Goal: Contribute content

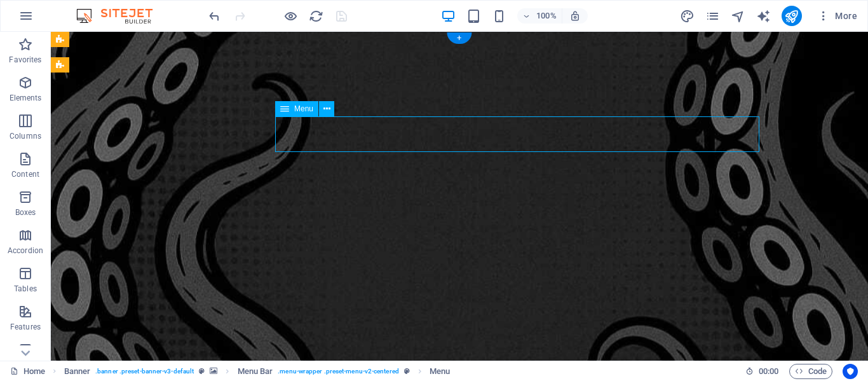
select select
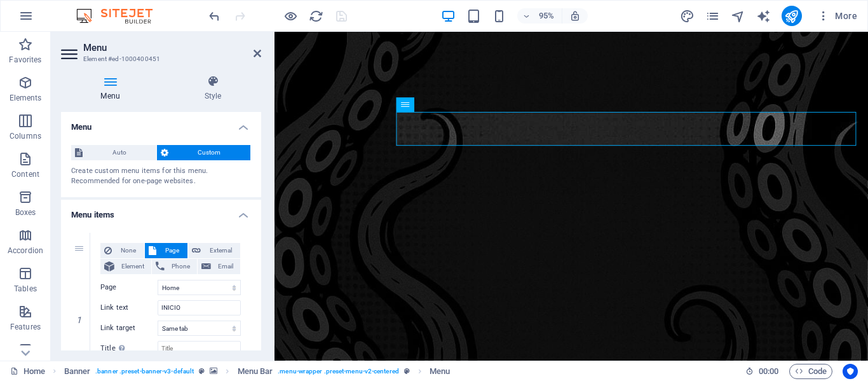
click at [208, 74] on div "Menu Style Menu Auto Custom Create custom menu items for this menu. Recommended…" at bounding box center [161, 213] width 221 height 296
click at [208, 80] on icon at bounding box center [213, 81] width 97 height 13
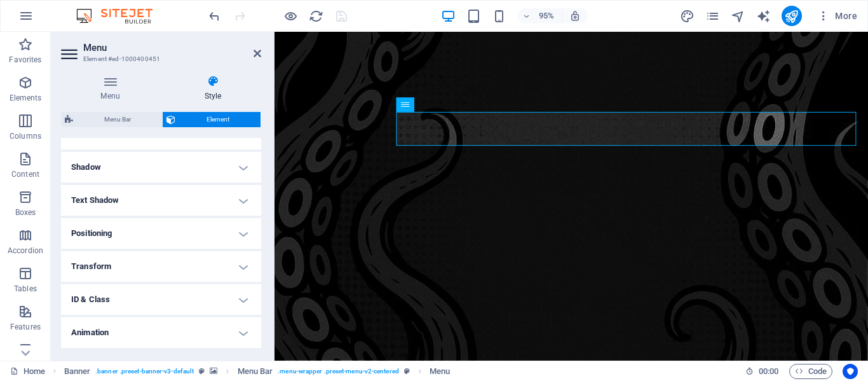
scroll to position [303, 0]
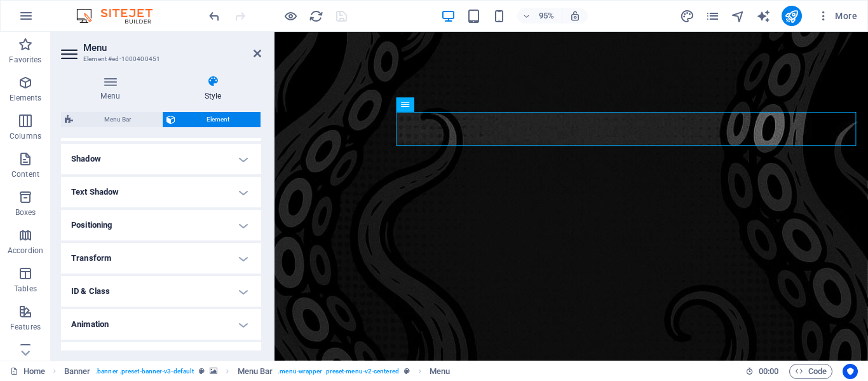
click at [240, 225] on h4 "Positioning" at bounding box center [161, 225] width 200 height 31
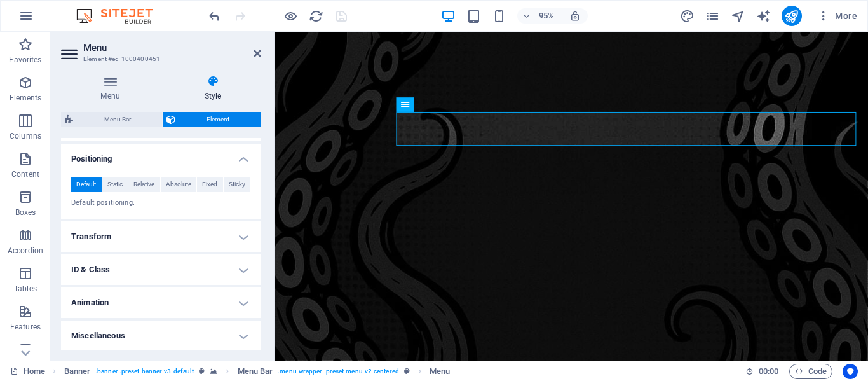
scroll to position [369, 0]
click at [235, 301] on h4 "Animation" at bounding box center [161, 302] width 200 height 31
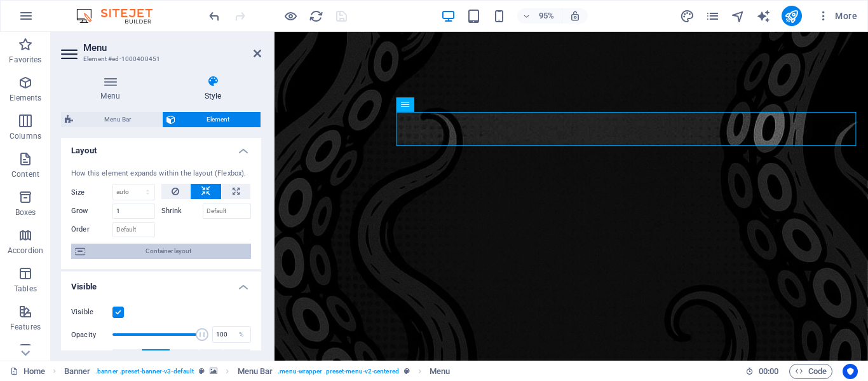
scroll to position [0, 0]
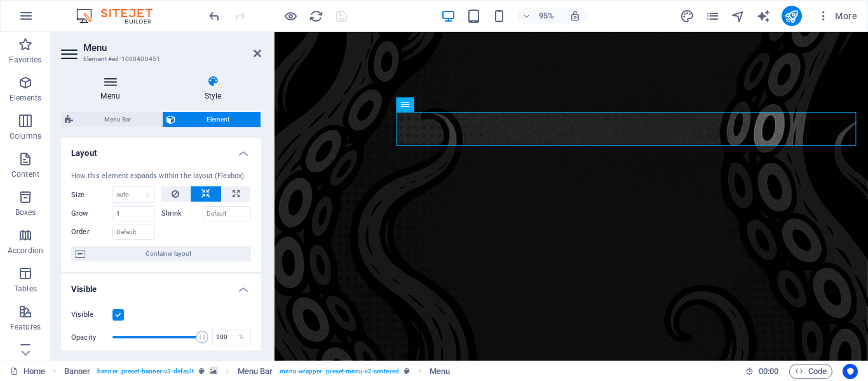
click at [109, 83] on icon at bounding box center [110, 81] width 99 height 13
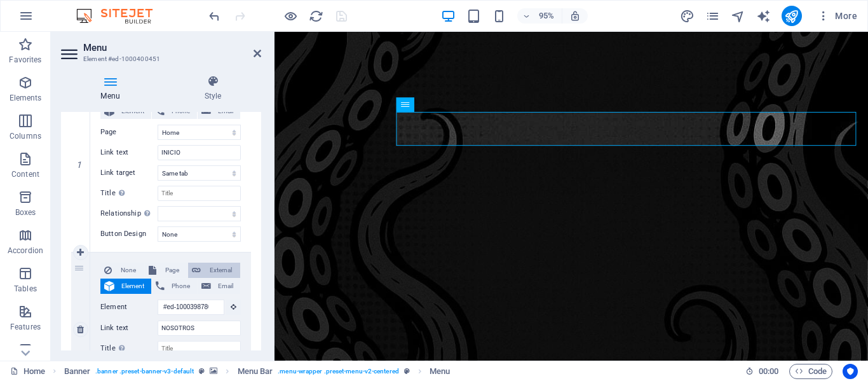
scroll to position [160, 0]
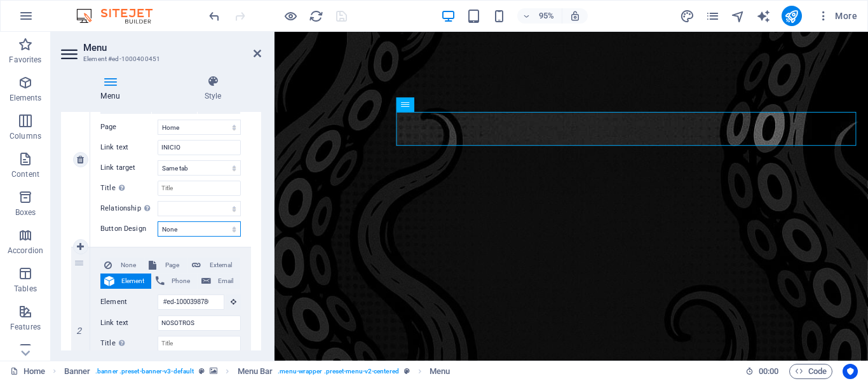
click at [235, 226] on select "None Default Primary Secondary" at bounding box center [199, 228] width 83 height 15
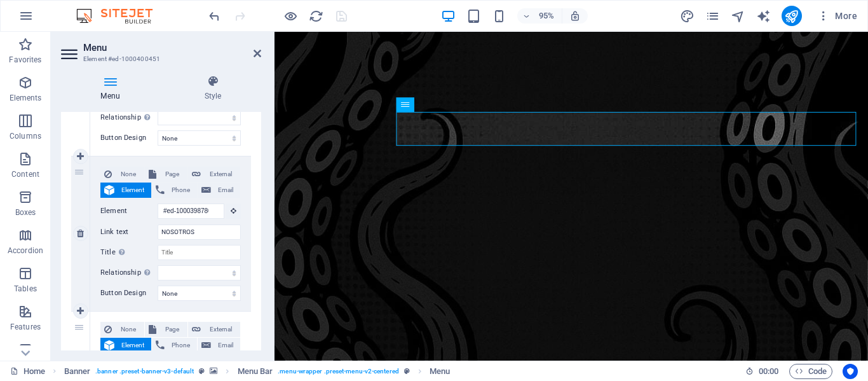
scroll to position [0, 0]
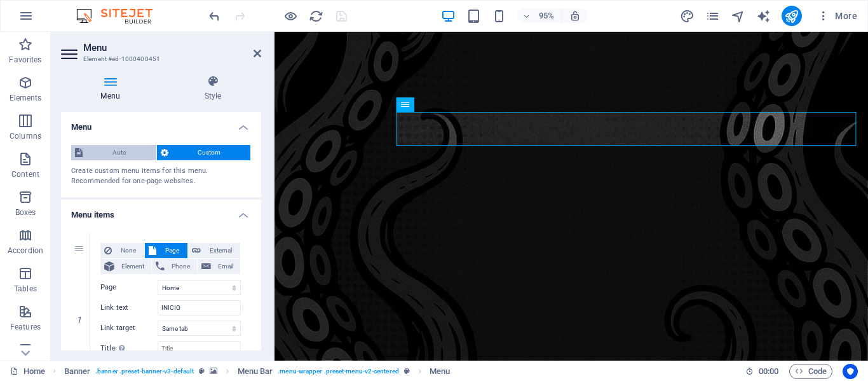
click at [127, 155] on span "Auto" at bounding box center [119, 152] width 66 height 15
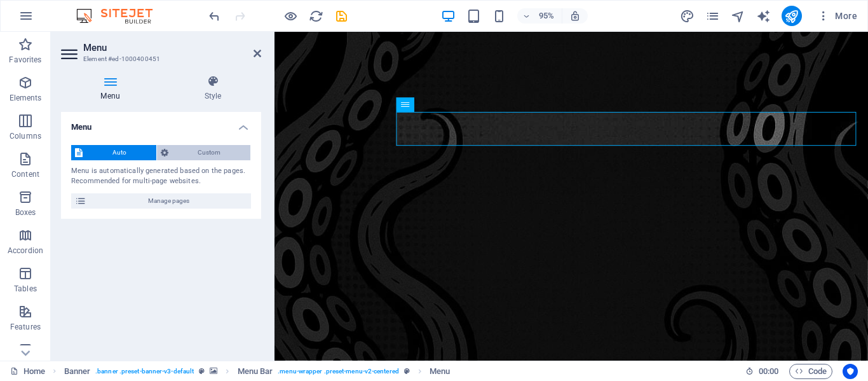
click at [198, 152] on span "Custom" at bounding box center [209, 152] width 75 height 15
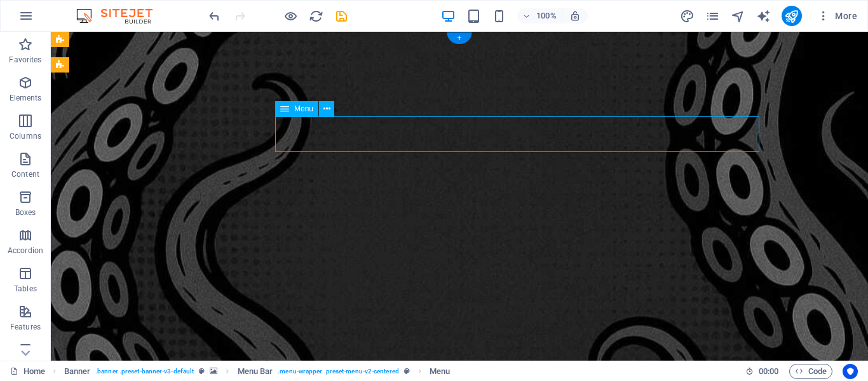
select select
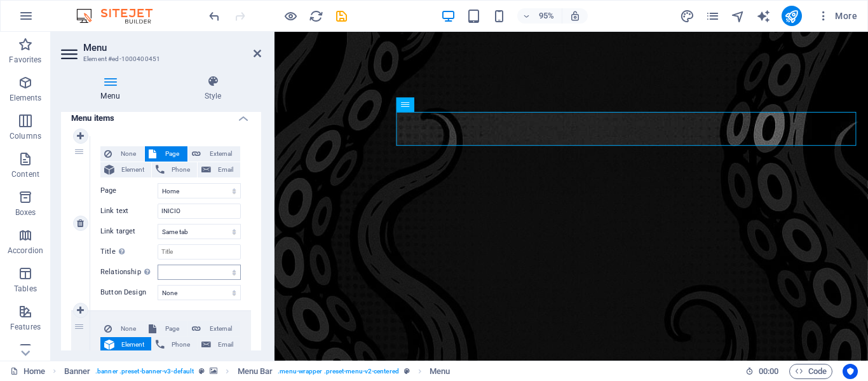
scroll to position [103, 0]
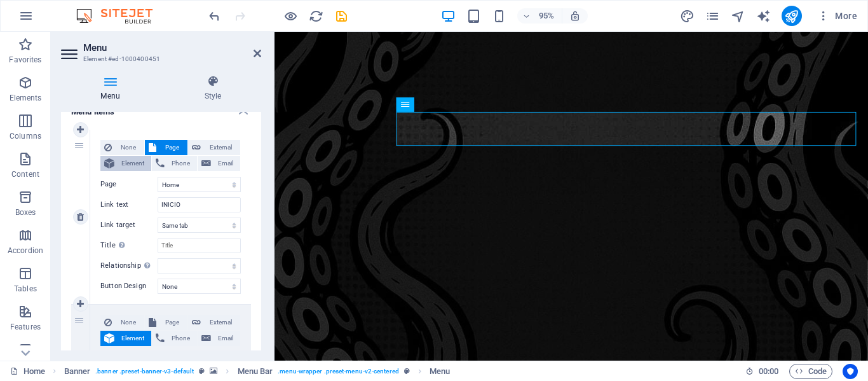
click at [123, 162] on span "Element" at bounding box center [132, 163] width 29 height 15
select select
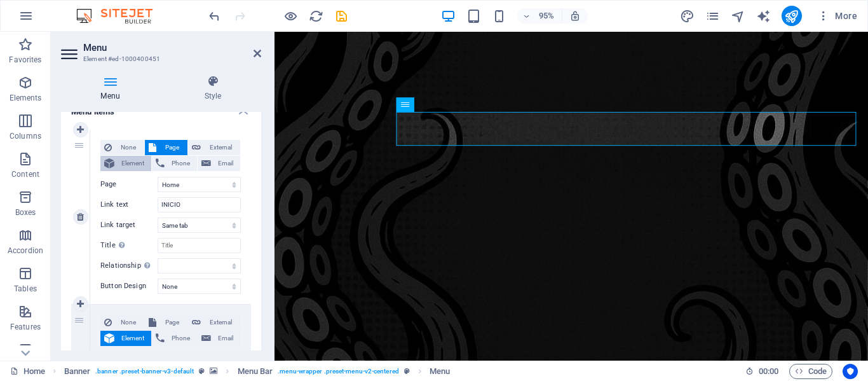
select select
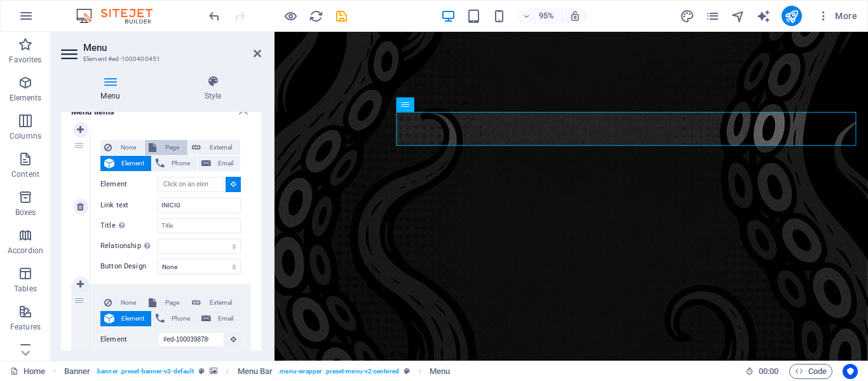
click at [175, 141] on span "Page" at bounding box center [172, 147] width 24 height 15
select select
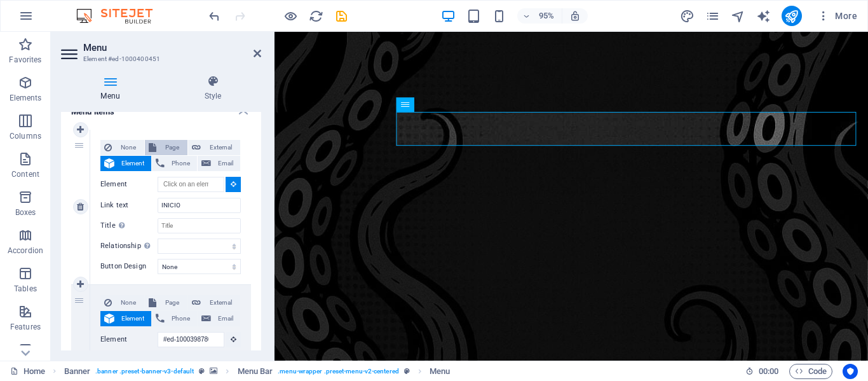
select select
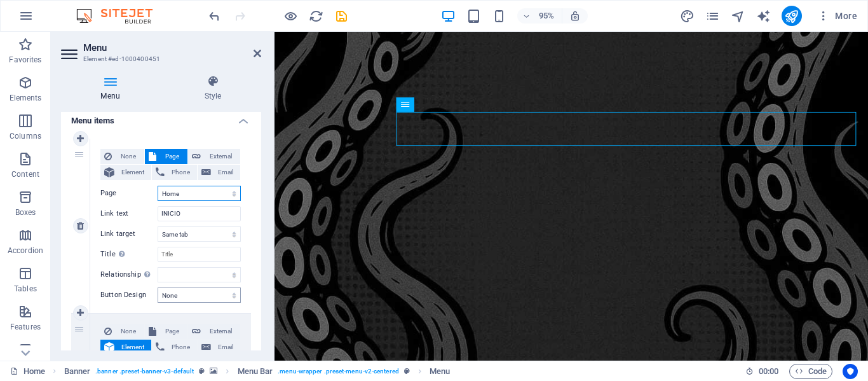
scroll to position [93, 0]
click at [229, 298] on select "None Default Primary Secondary" at bounding box center [199, 295] width 83 height 15
select select "default"
click at [158, 288] on select "None Default Primary Secondary" at bounding box center [199, 295] width 83 height 15
select select
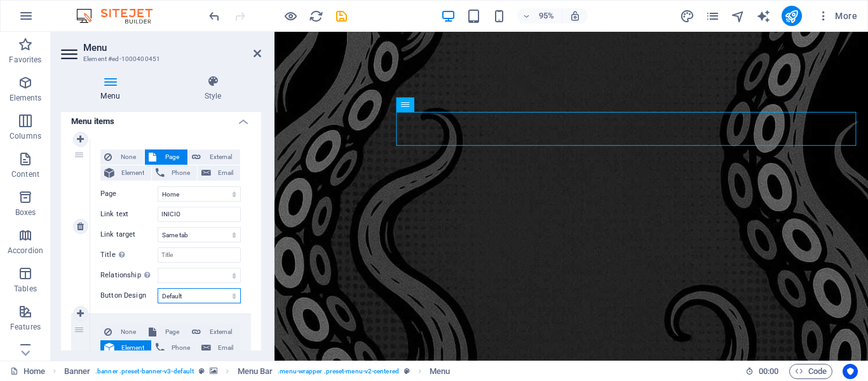
select select
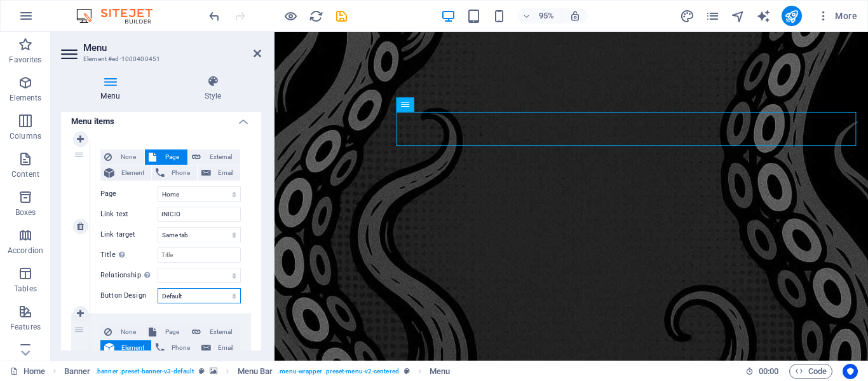
click at [223, 295] on select "None Default Primary Secondary" at bounding box center [199, 295] width 83 height 15
select select "primary"
click at [158, 288] on select "None Default Primary Secondary" at bounding box center [199, 295] width 83 height 15
select select
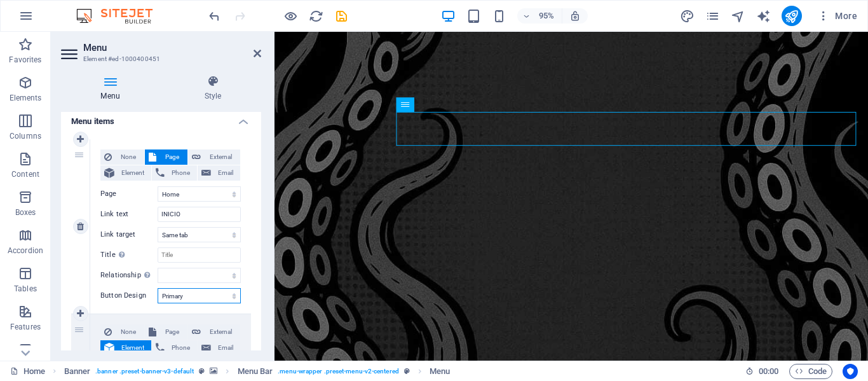
select select
click at [208, 299] on select "None Default Primary Secondary" at bounding box center [199, 295] width 83 height 15
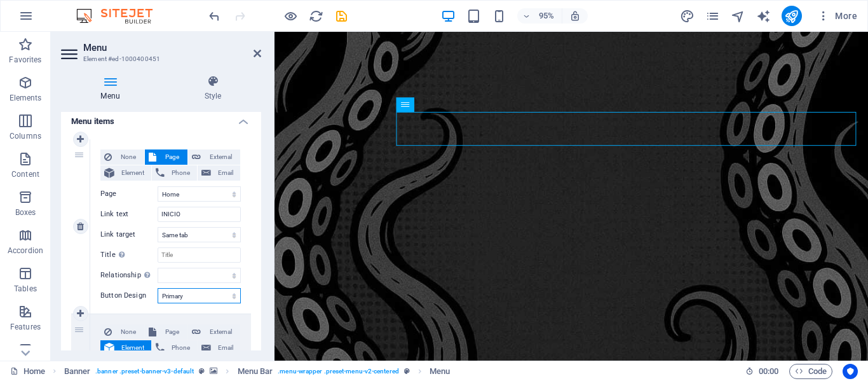
select select "secondary"
click at [158, 288] on select "None Default Primary Secondary" at bounding box center [199, 295] width 83 height 15
select select
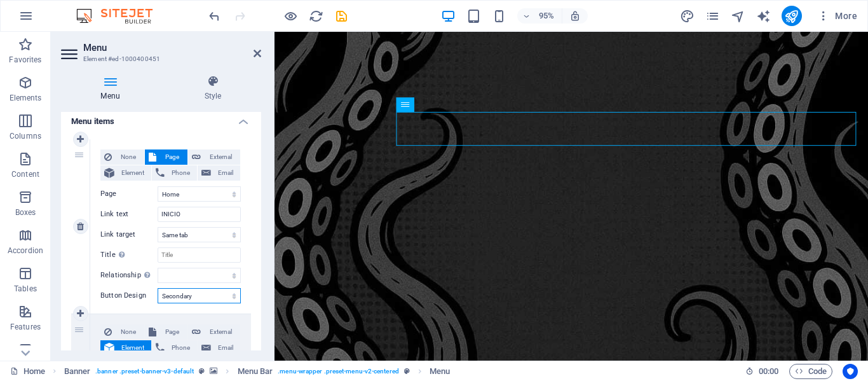
select select
click at [198, 294] on select "None Default Primary Secondary" at bounding box center [199, 295] width 83 height 15
select select
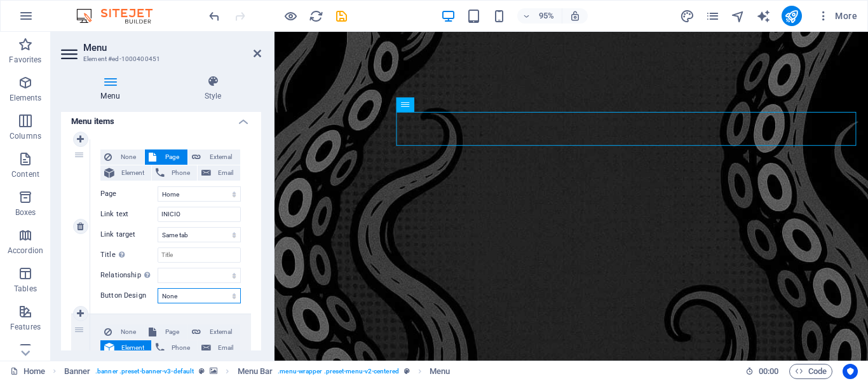
click at [158, 288] on select "None Default Primary Secondary" at bounding box center [199, 295] width 83 height 15
select select
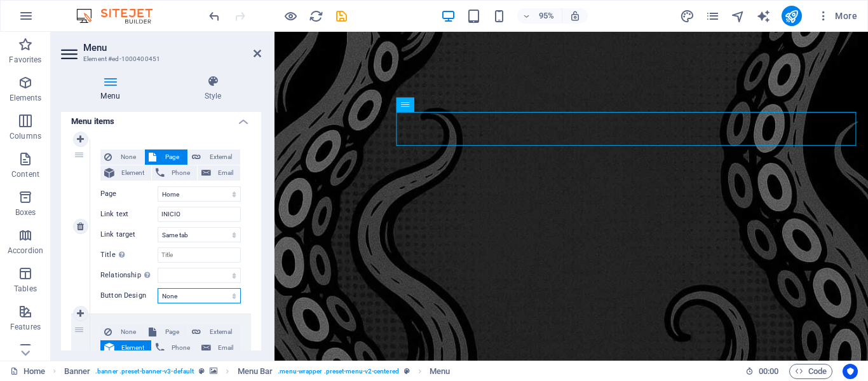
select select
click at [209, 85] on icon at bounding box center [213, 81] width 97 height 13
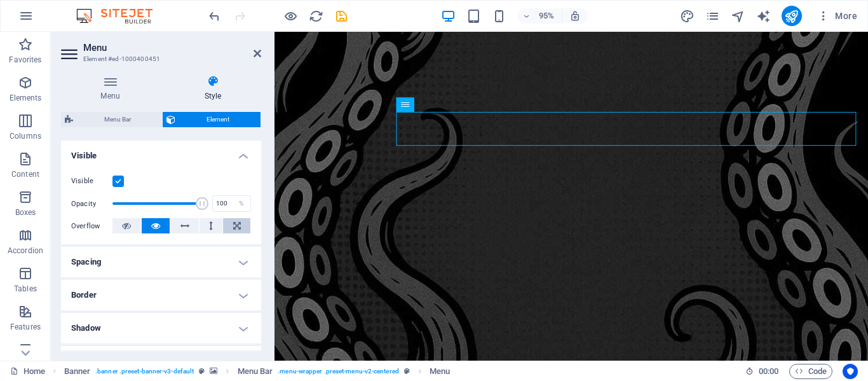
scroll to position [137, 0]
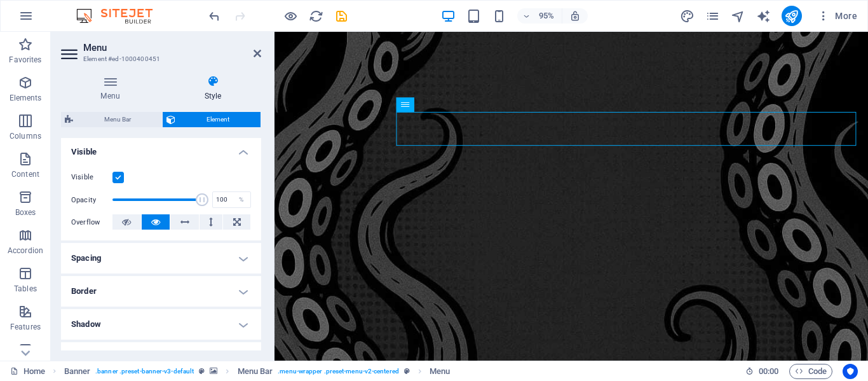
click at [243, 153] on h4 "Visible" at bounding box center [161, 148] width 200 height 23
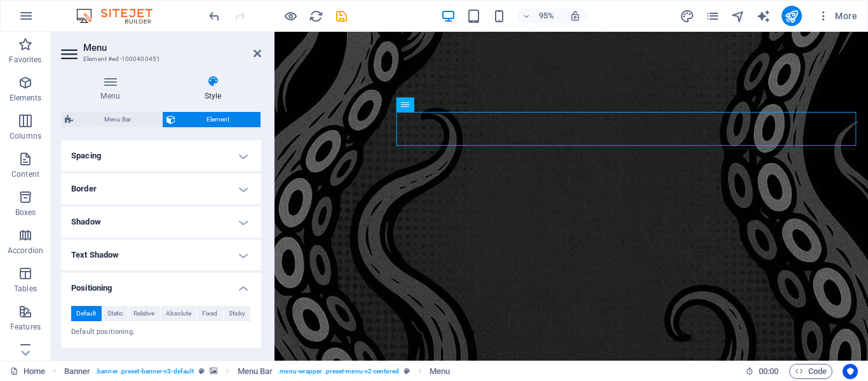
scroll to position [177, 0]
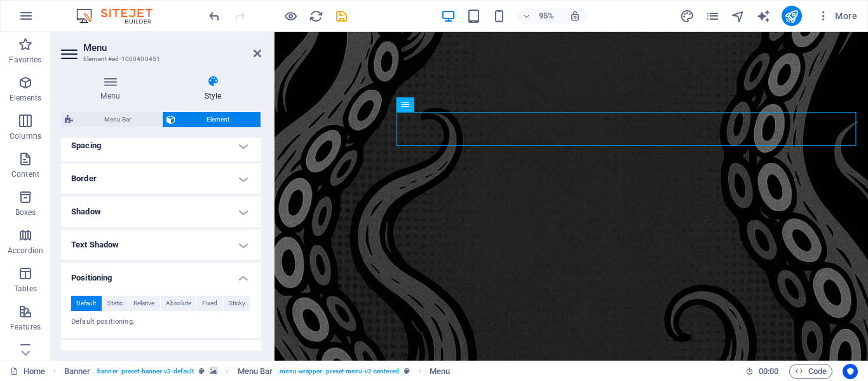
click at [242, 278] on h4 "Positioning" at bounding box center [161, 273] width 200 height 23
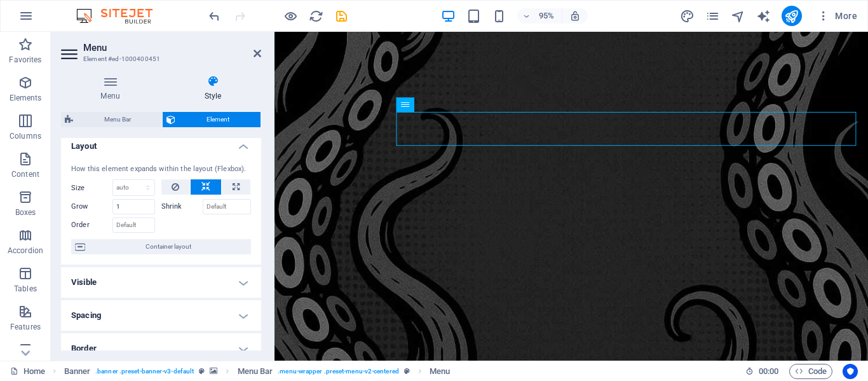
scroll to position [0, 0]
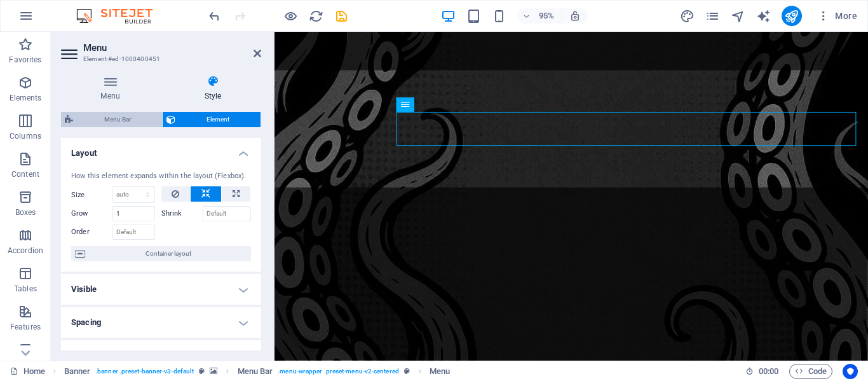
click at [122, 119] on span "Menu Bar" at bounding box center [117, 119] width 81 height 15
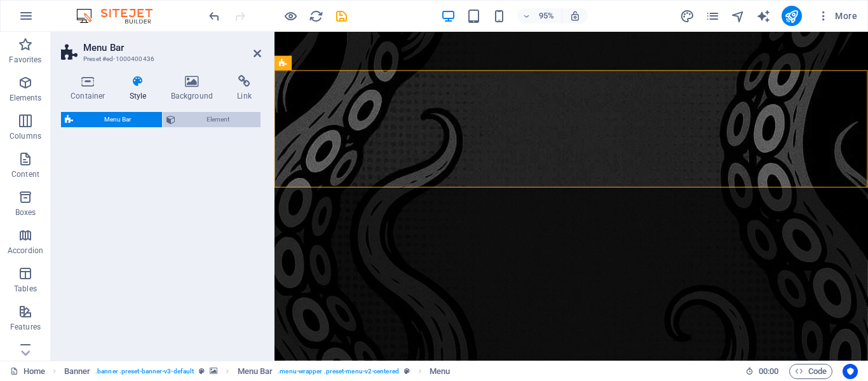
select select "rem"
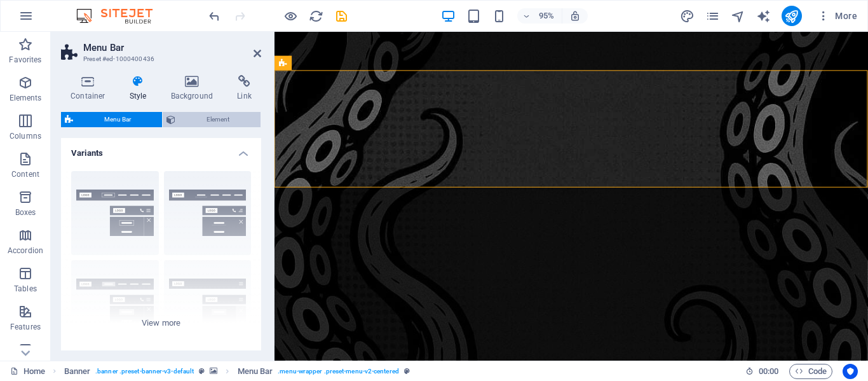
click at [208, 122] on span "Element" at bounding box center [218, 119] width 78 height 15
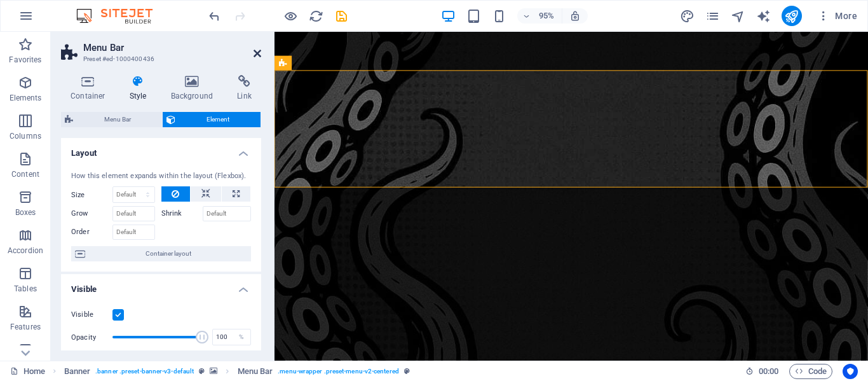
click at [255, 53] on icon at bounding box center [258, 53] width 8 height 10
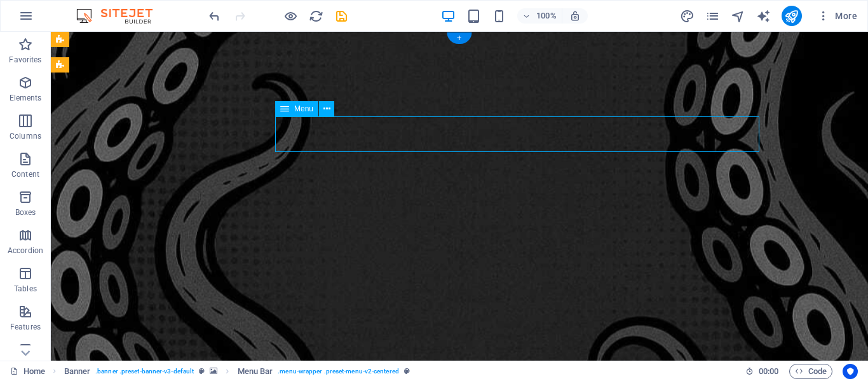
select select
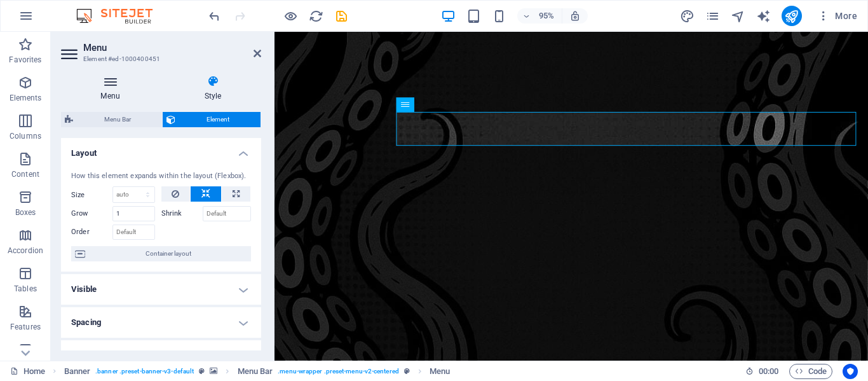
click at [107, 79] on icon at bounding box center [110, 81] width 99 height 13
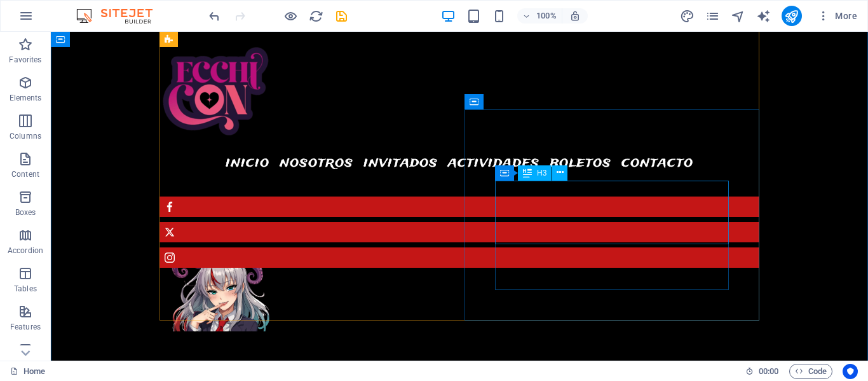
scroll to position [1113, 0]
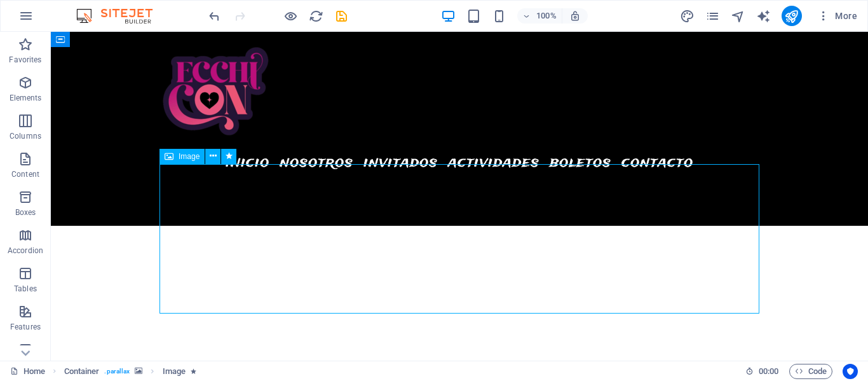
select select "px"
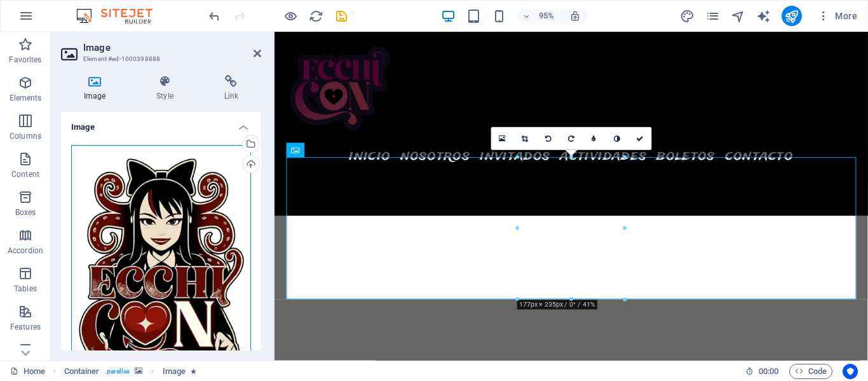
click at [148, 210] on div "Drag files here, click to choose files or select files from Files or our free s…" at bounding box center [161, 263] width 180 height 236
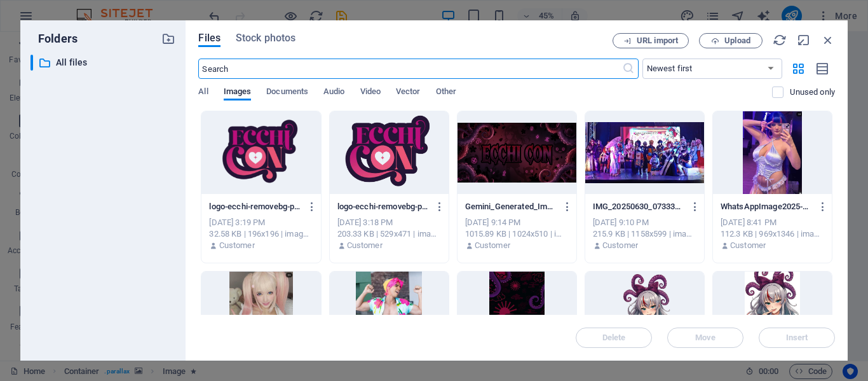
click at [259, 154] on div at bounding box center [260, 152] width 119 height 83
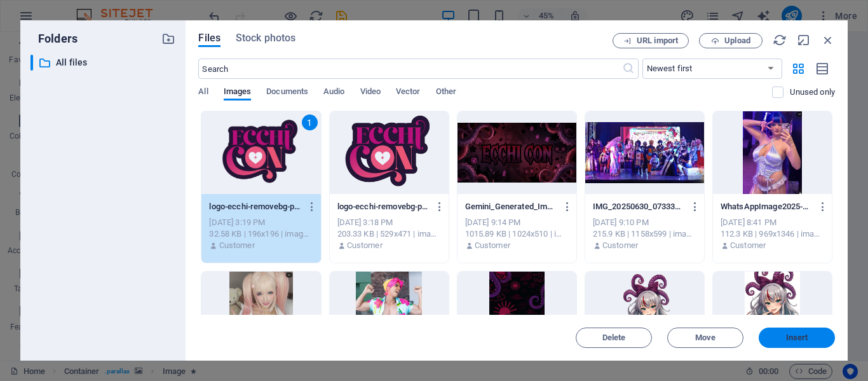
drag, startPoint x: 794, startPoint y: 338, endPoint x: 534, endPoint y: 323, distance: 260.4
click at [794, 338] on span "Insert" at bounding box center [797, 338] width 22 height 8
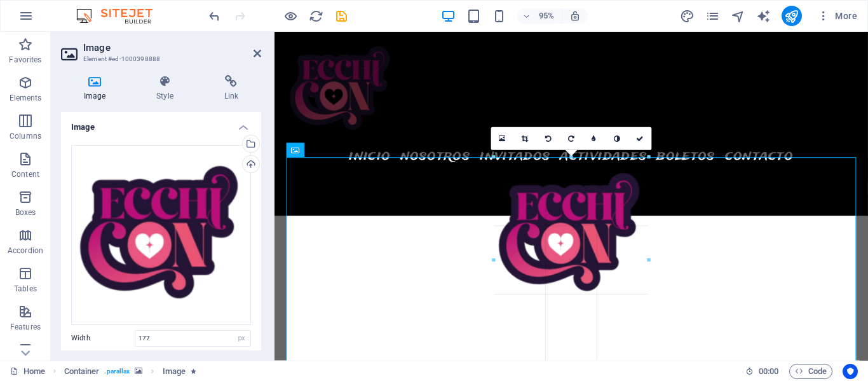
drag, startPoint x: 625, startPoint y: 299, endPoint x: 676, endPoint y: 340, distance: 65.1
type input "256"
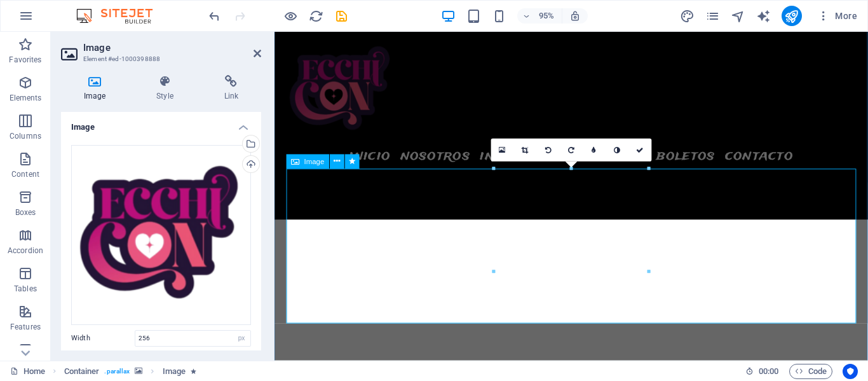
scroll to position [1101, 0]
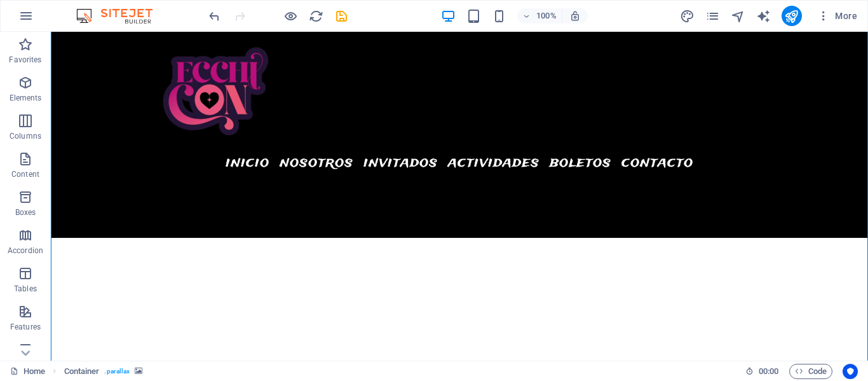
click at [344, 13] on icon "save" at bounding box center [341, 16] width 15 height 15
checkbox input "false"
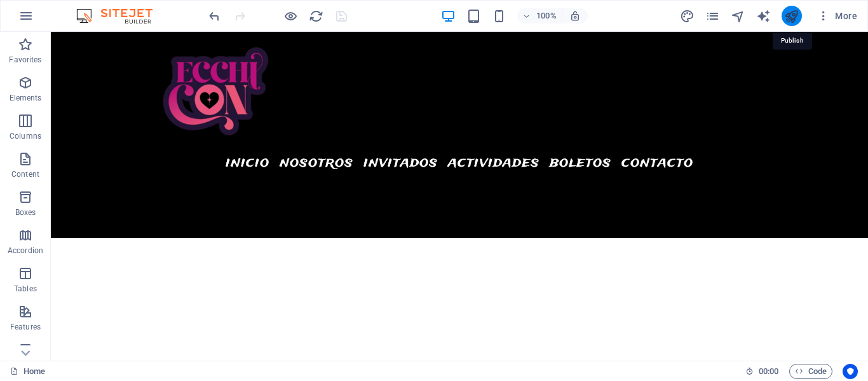
click at [794, 17] on icon "publish" at bounding box center [791, 16] width 15 height 15
